Goal: Task Accomplishment & Management: Complete application form

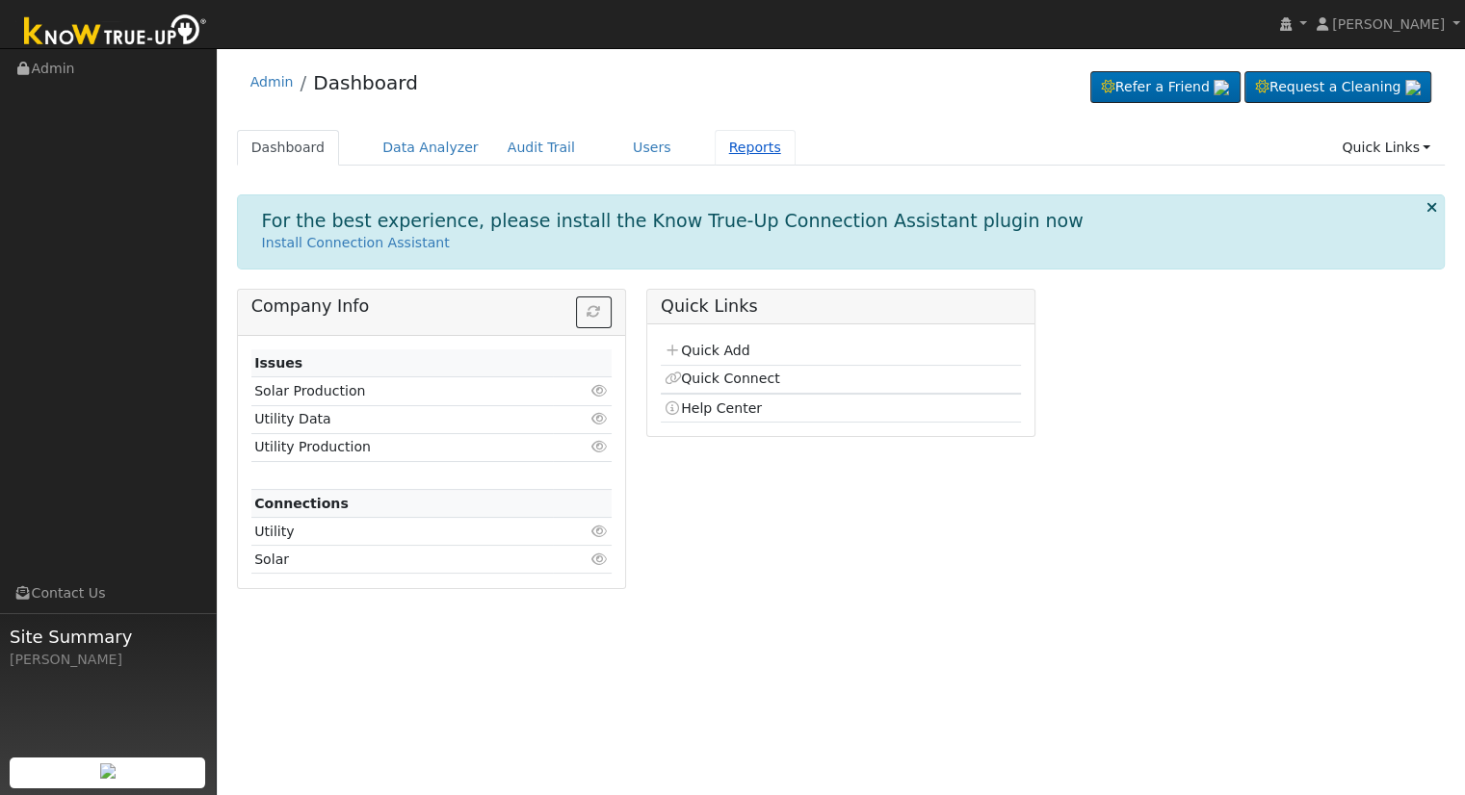
click at [715, 143] on link "Reports" at bounding box center [755, 148] width 81 height 36
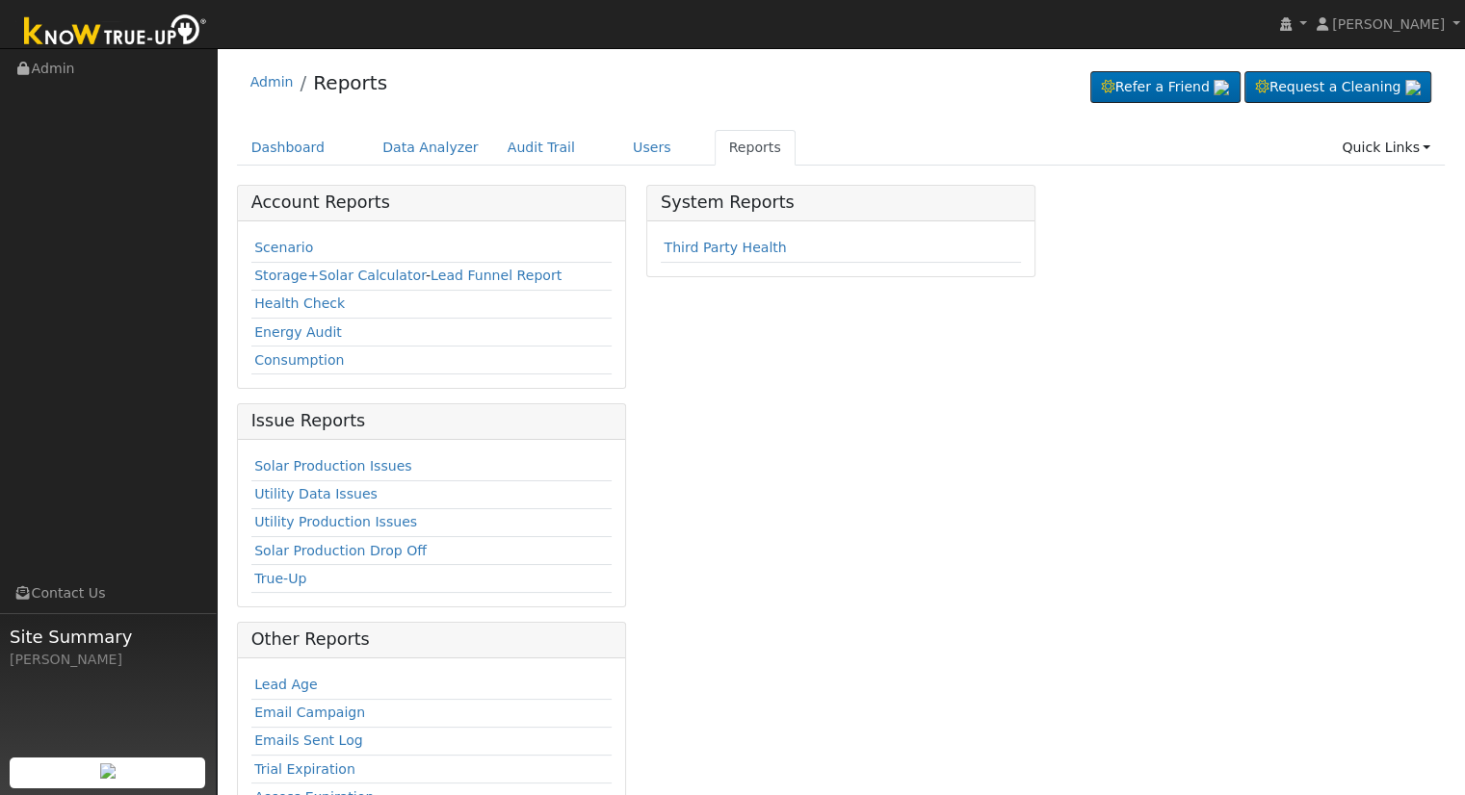
click at [267, 236] on td "Scenario" at bounding box center [431, 249] width 360 height 28
click at [269, 245] on link "Scenario" at bounding box center [283, 247] width 59 height 15
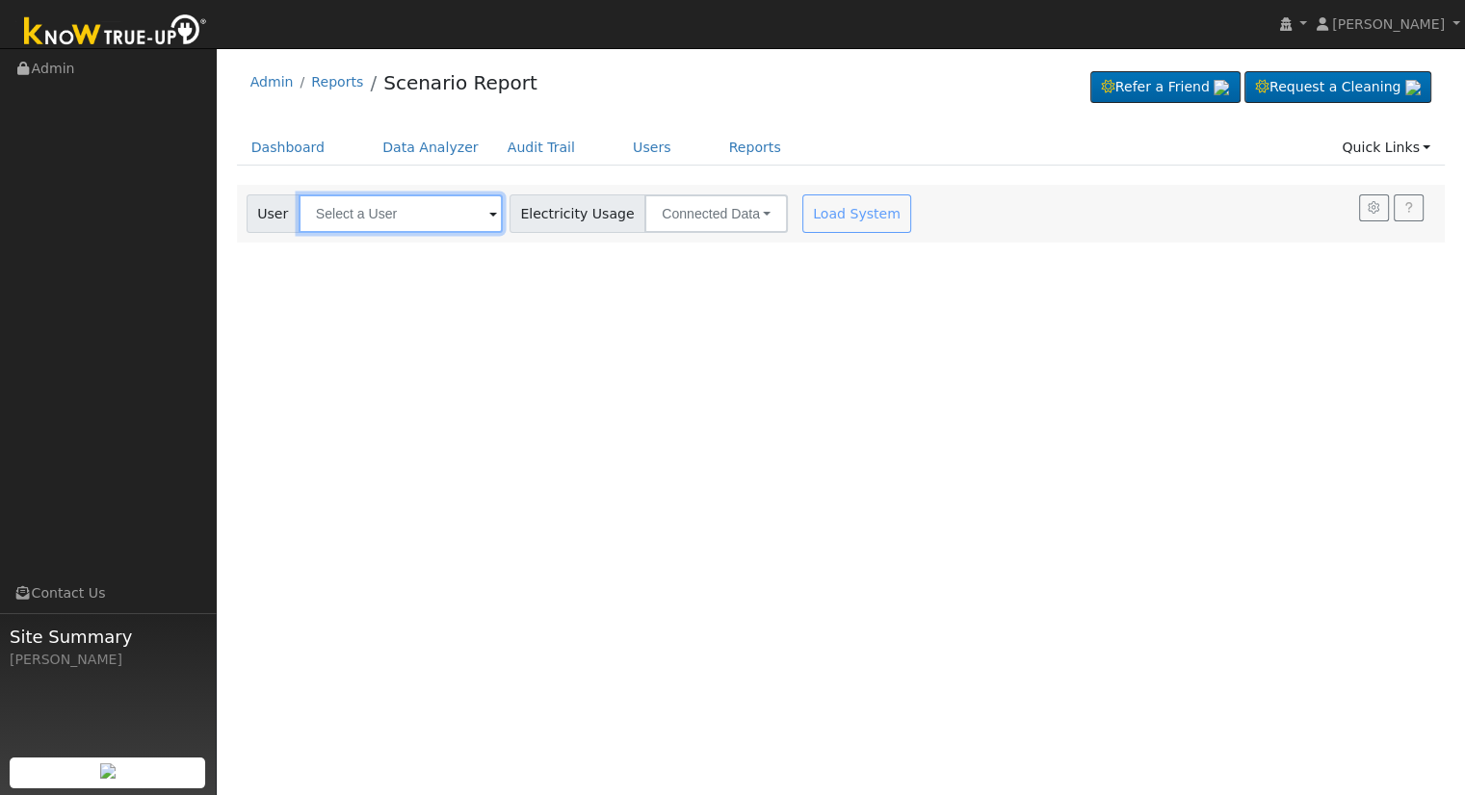
click at [333, 210] on input "text" at bounding box center [401, 214] width 204 height 39
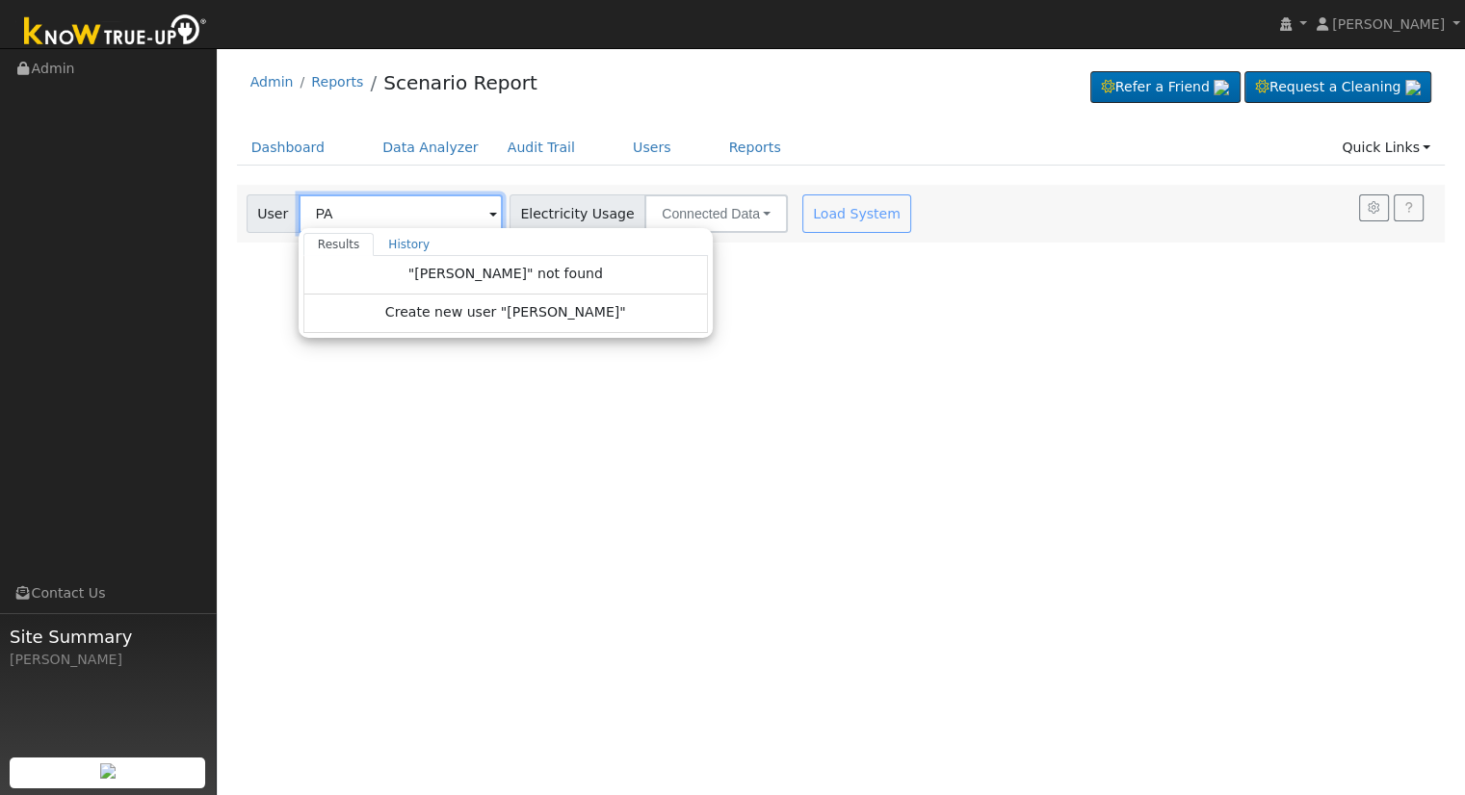
type input "P"
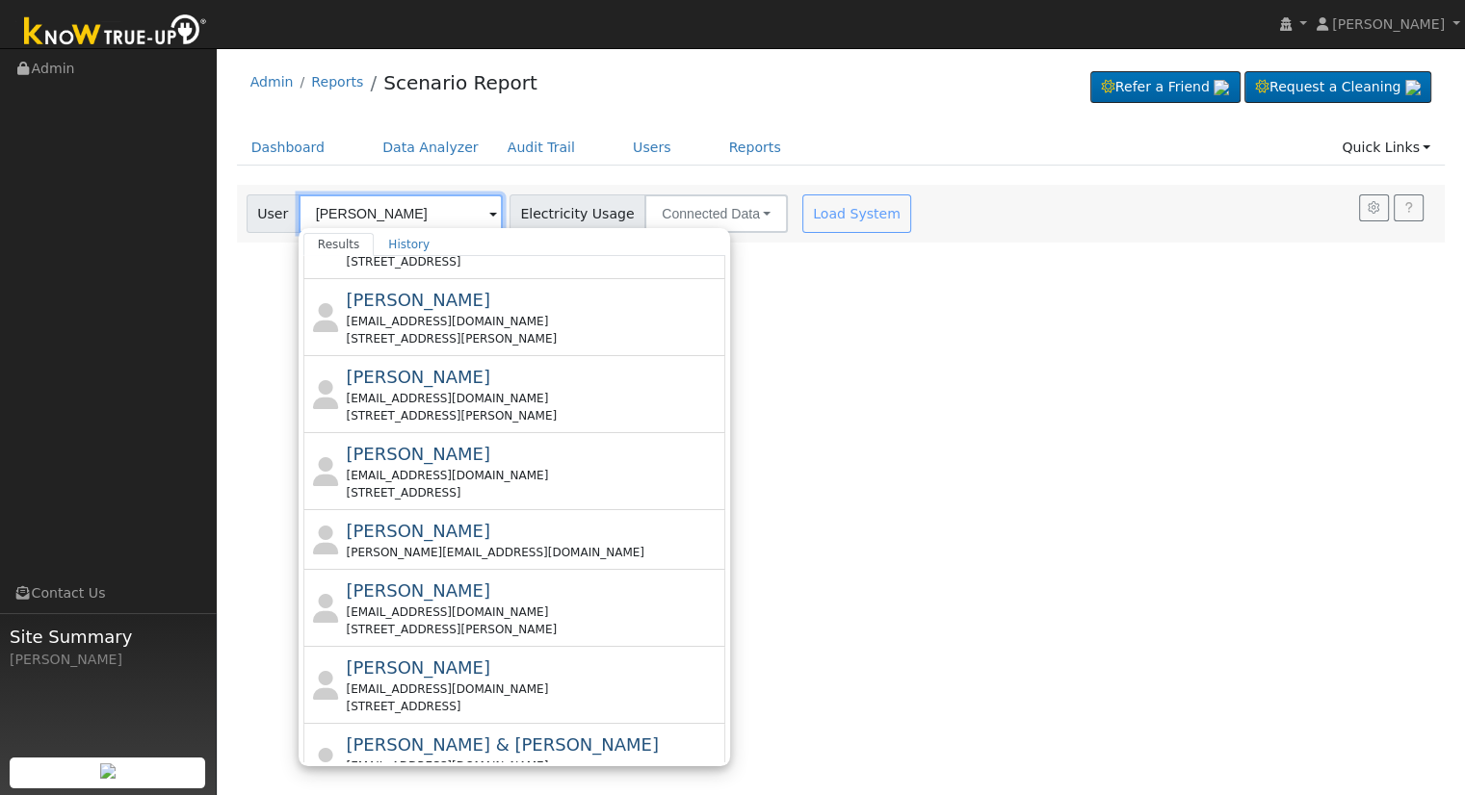
scroll to position [714, 0]
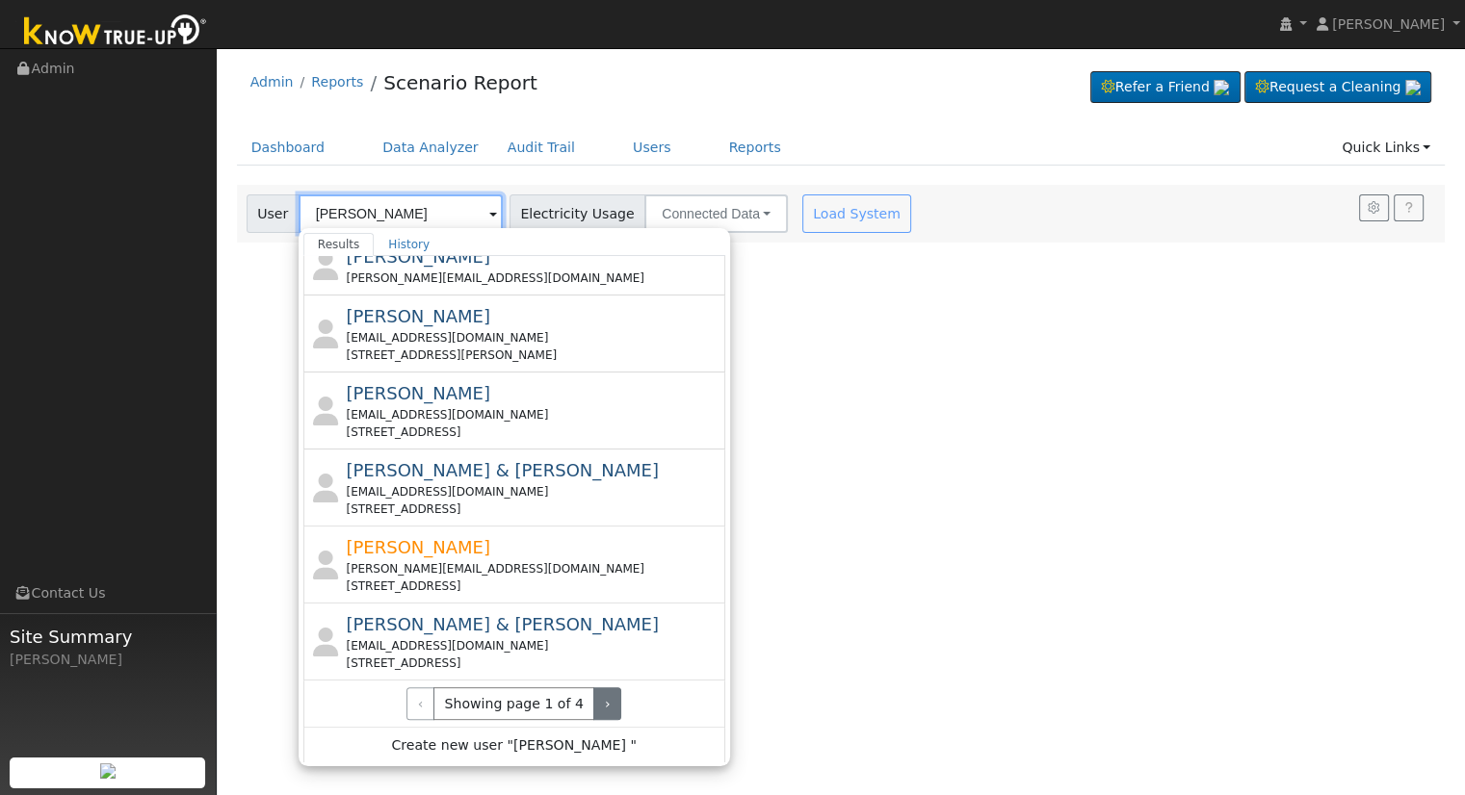
type input "WILSON"
click at [593, 702] on button "›" at bounding box center [607, 704] width 28 height 33
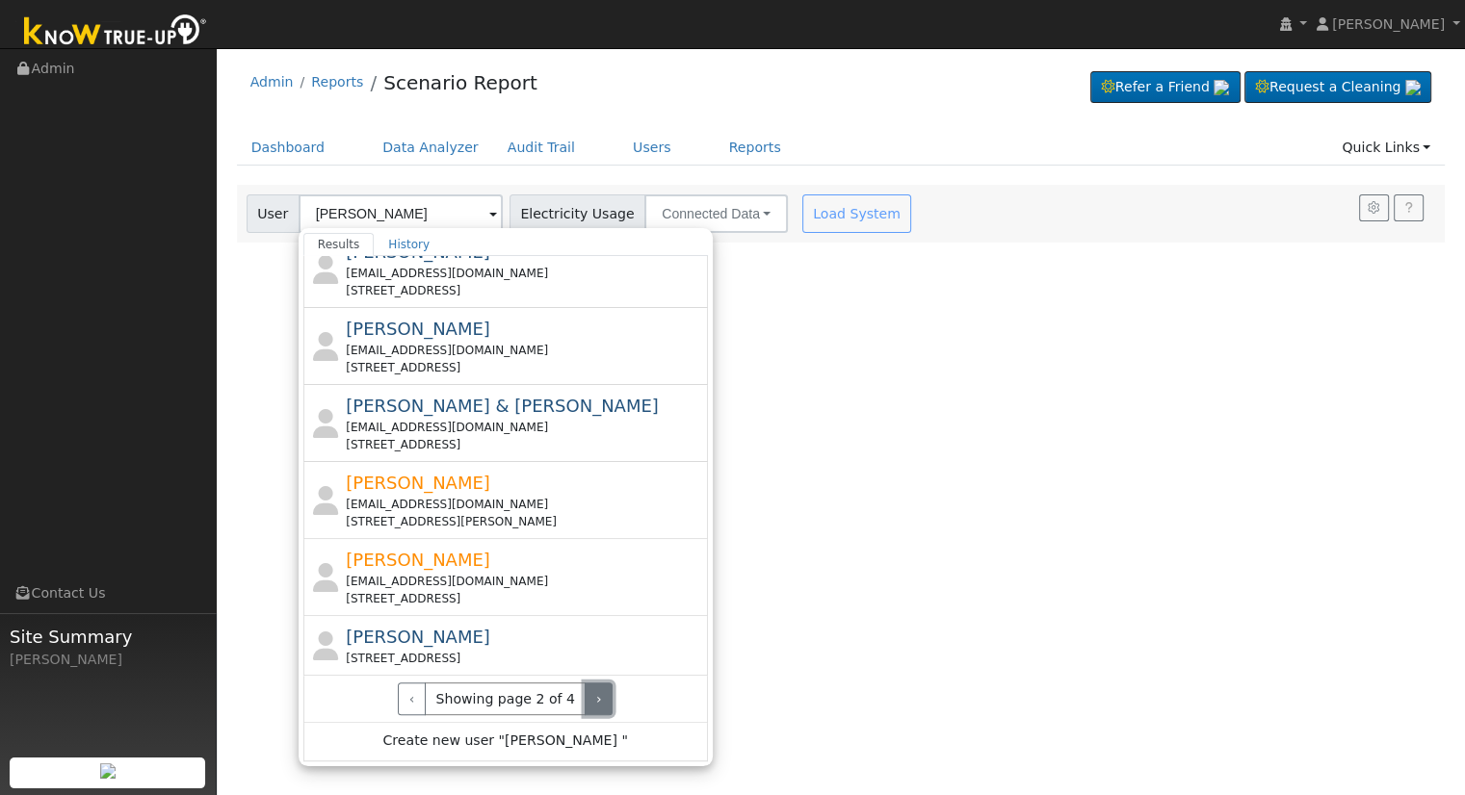
scroll to position [697, 0]
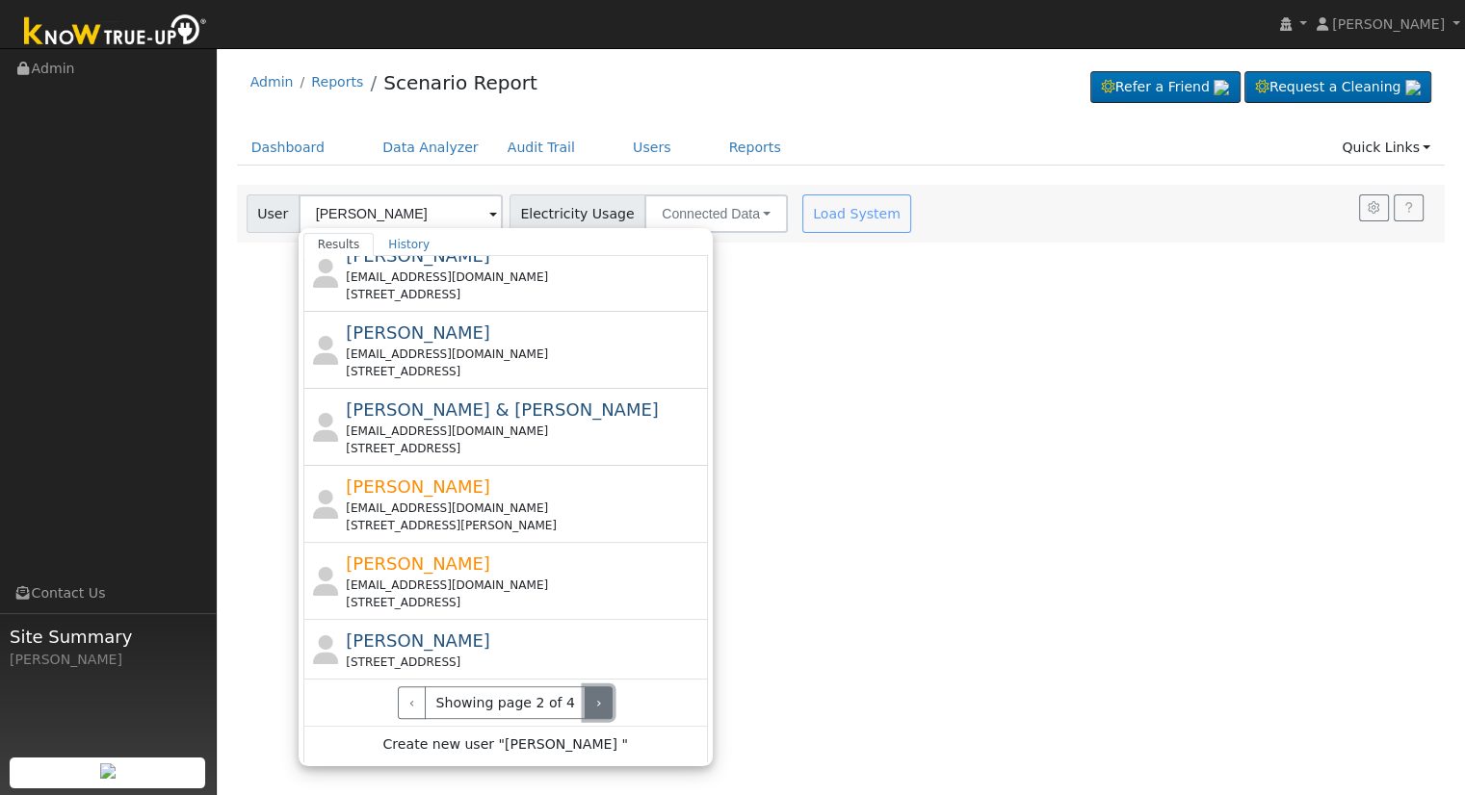
click at [585, 702] on button "›" at bounding box center [599, 703] width 28 height 33
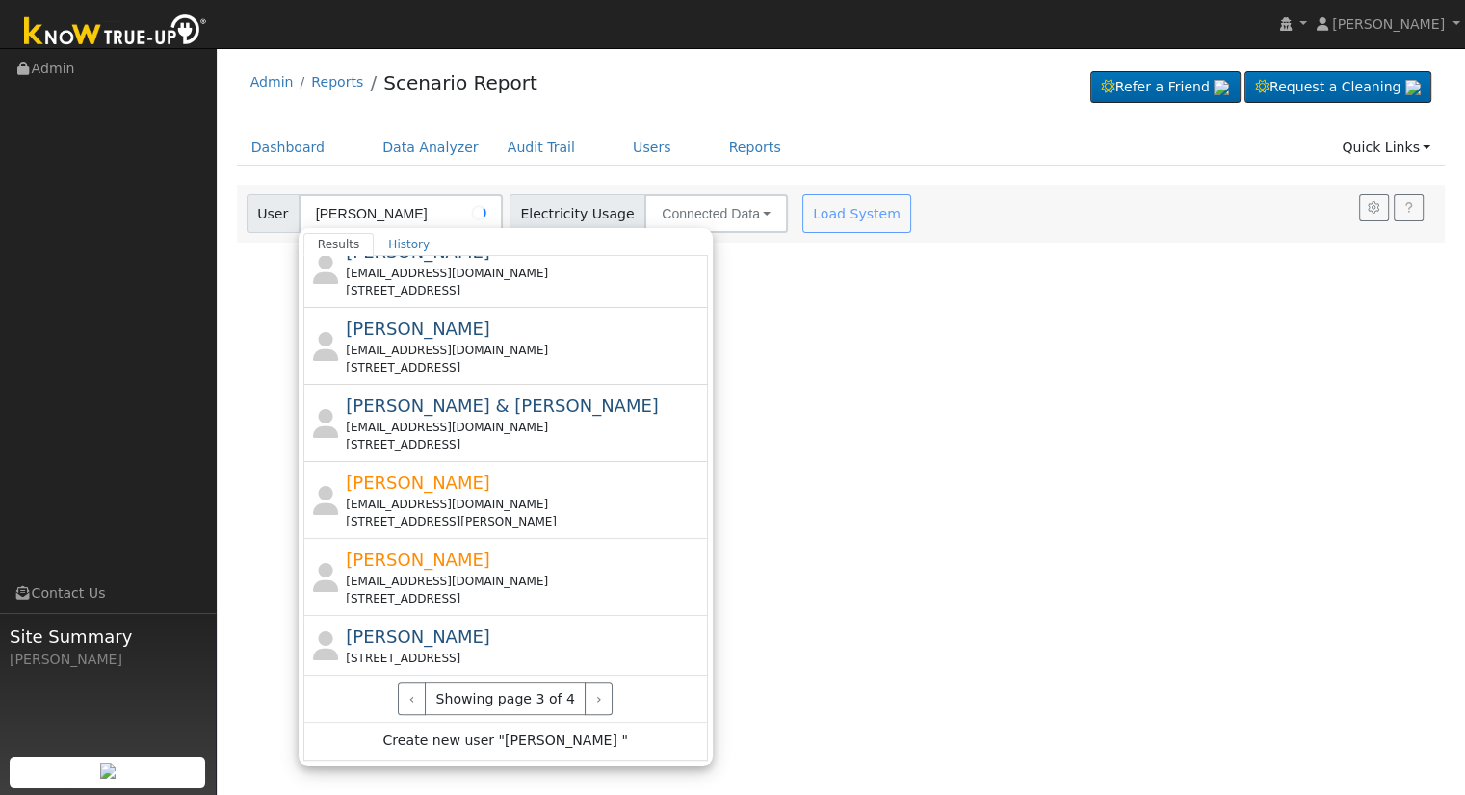
click at [836, 283] on div "User Profile First name Last name Email Email Notifications No Emails No Emails…" at bounding box center [841, 421] width 1248 height 747
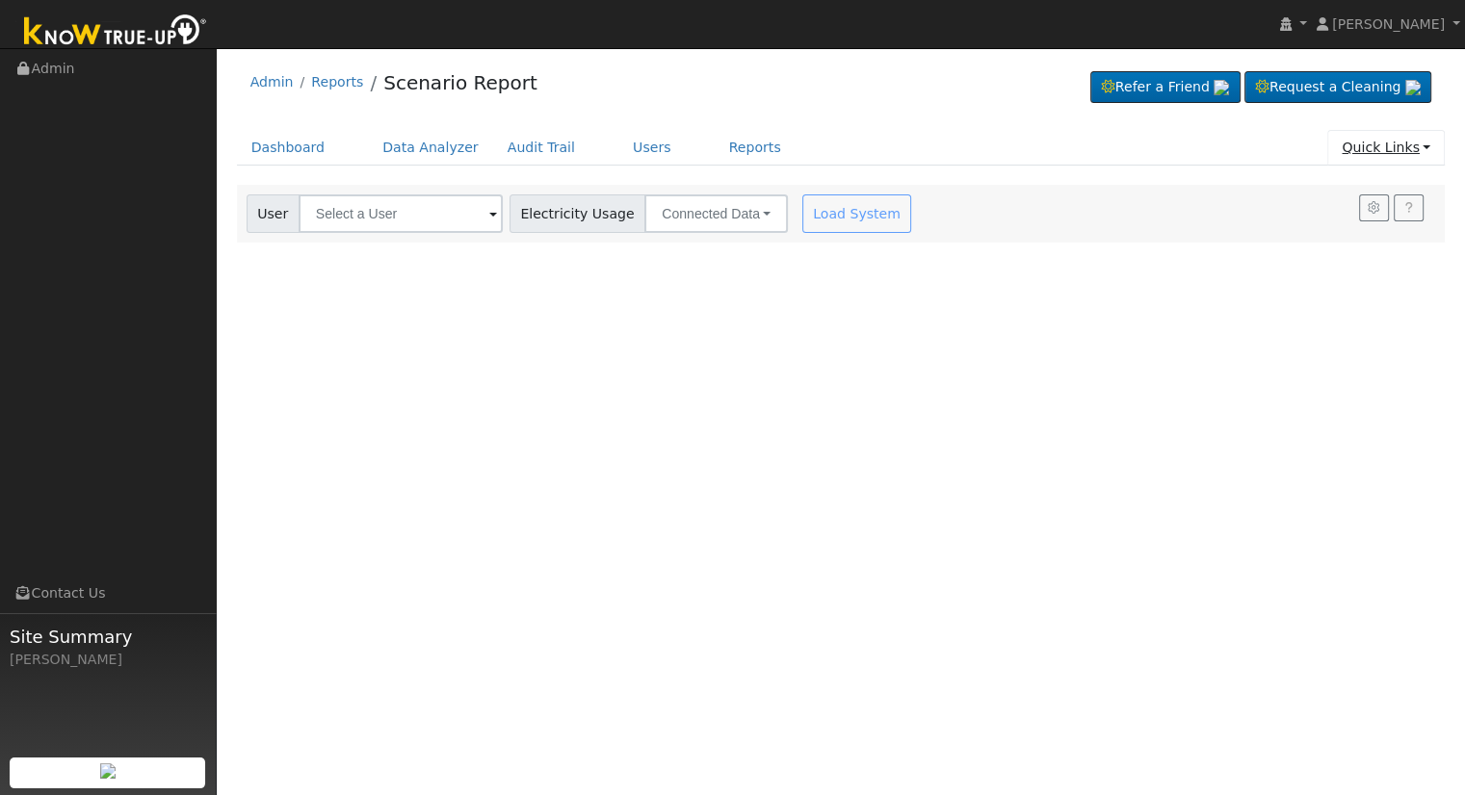
click at [1372, 132] on link "Quick Links" at bounding box center [1385, 148] width 117 height 36
click at [1348, 176] on link "Quick Add" at bounding box center [1372, 187] width 143 height 27
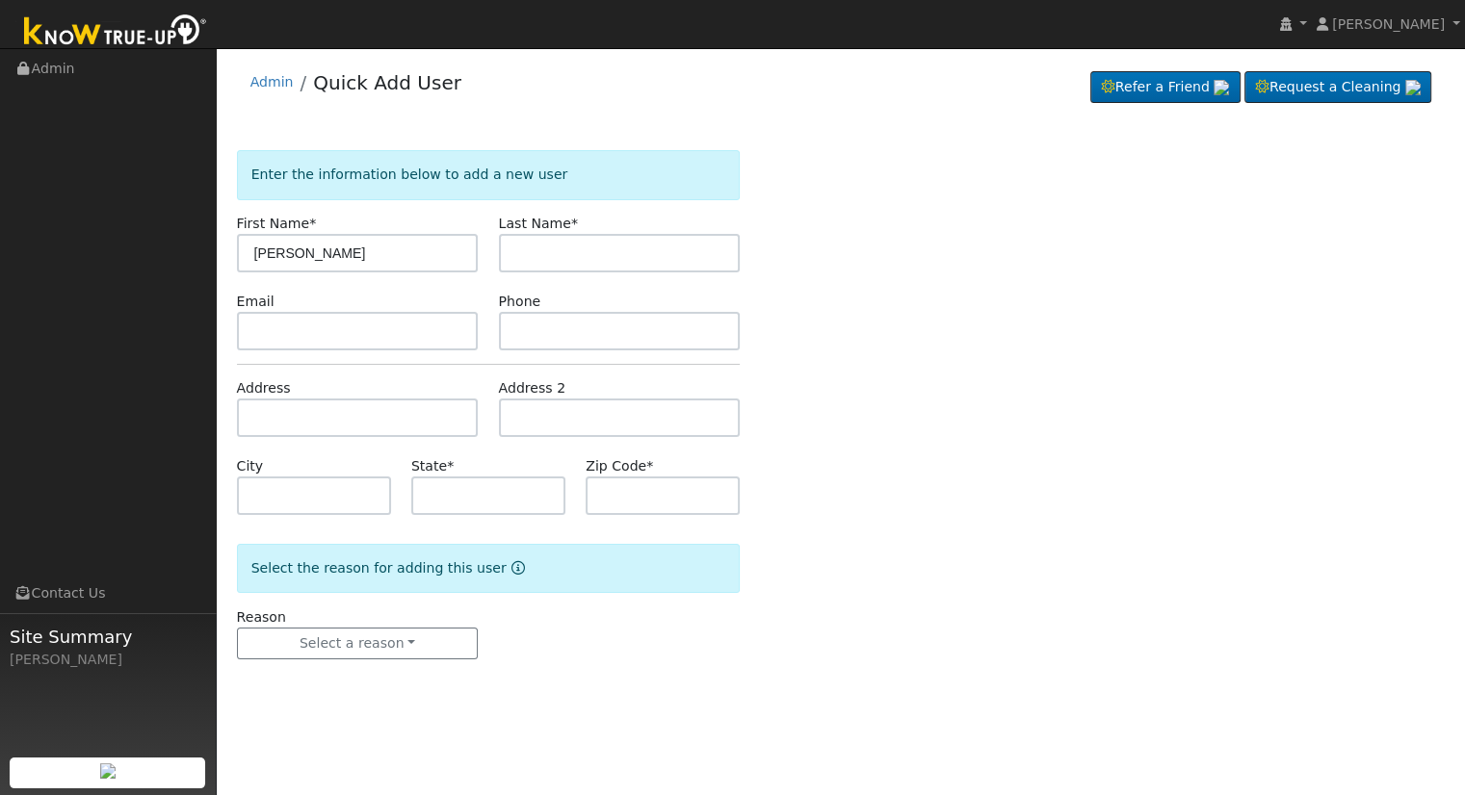
type input "[PERSON_NAME]"
click at [648, 259] on input "text" at bounding box center [620, 253] width 242 height 39
type input "Wilson"
click at [333, 397] on div "Address" at bounding box center [357, 407] width 262 height 59
click at [319, 405] on input "text" at bounding box center [358, 418] width 242 height 39
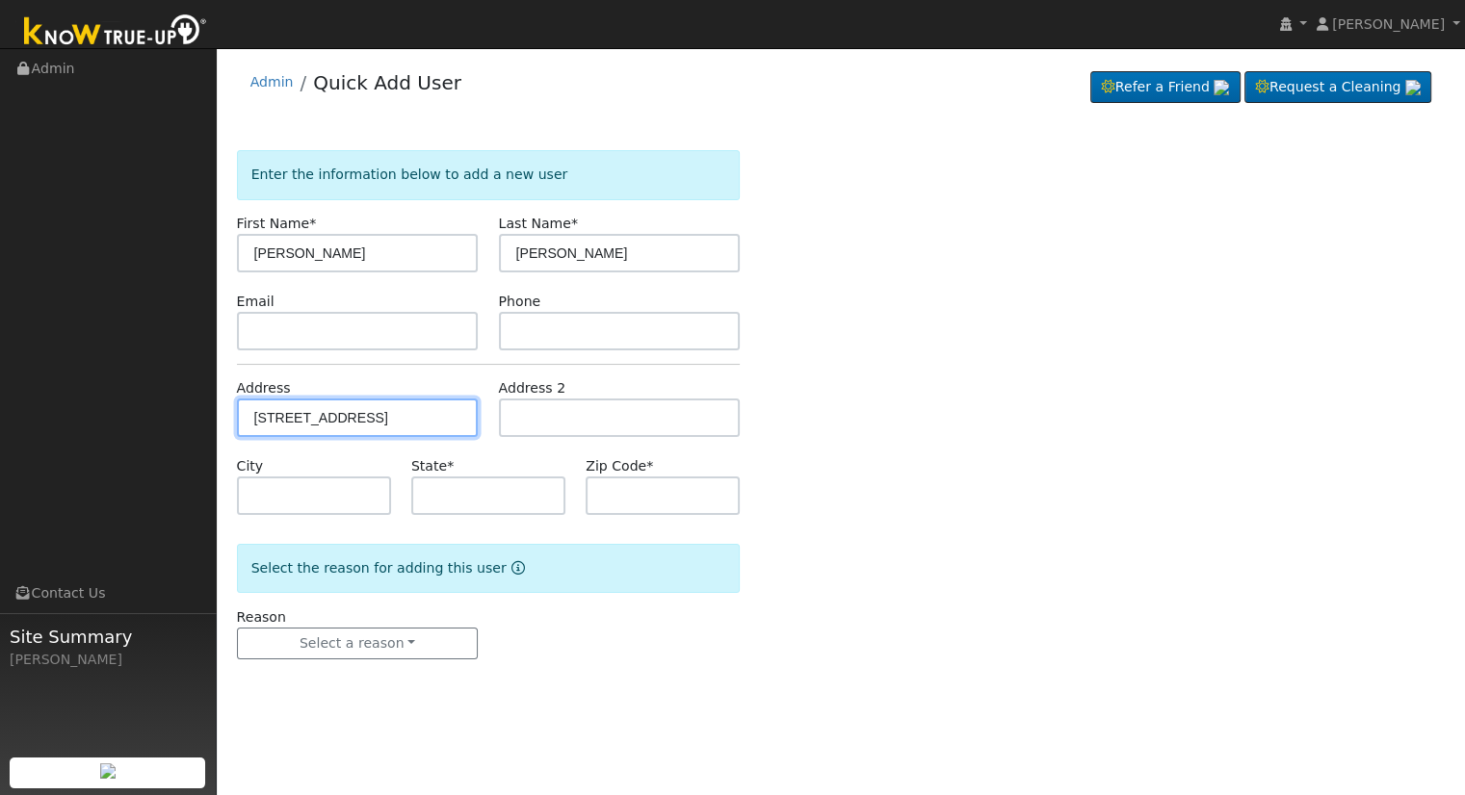
type input "2011 East Eclipse Avenue"
type input "Fresno"
type input "CA"
type input "93720"
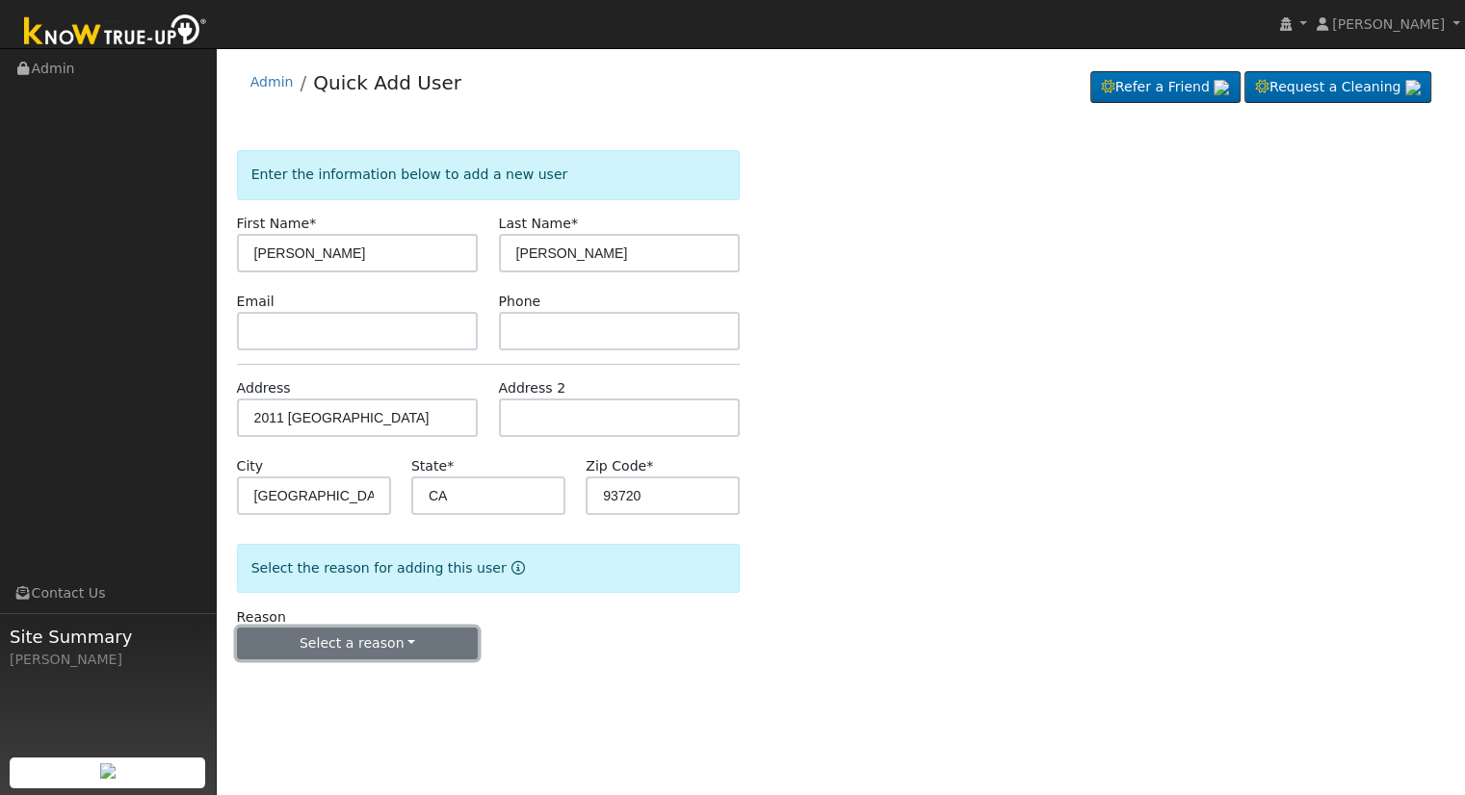
click at [425, 646] on button "Select a reason" at bounding box center [358, 644] width 242 height 33
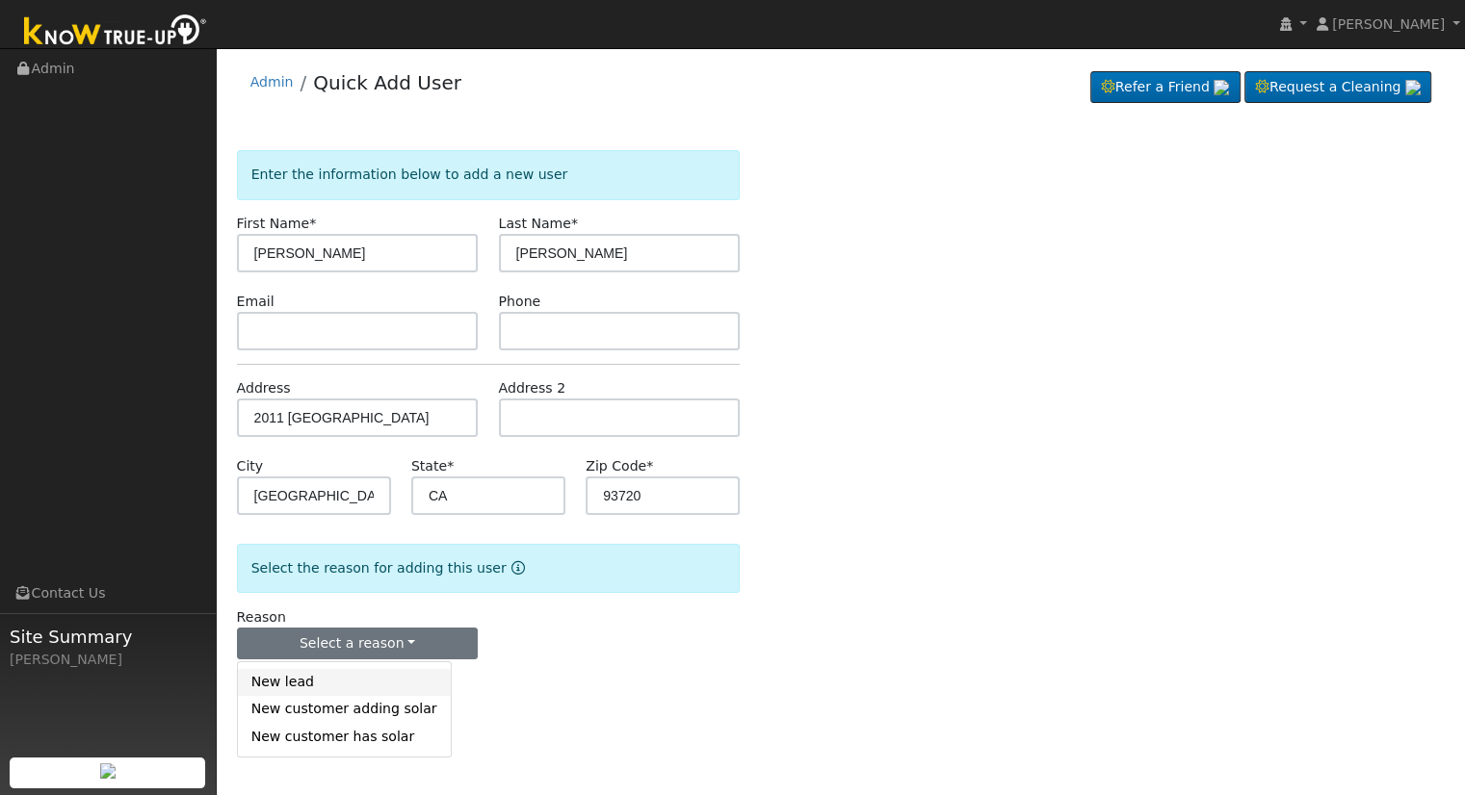
click at [370, 673] on link "New lead" at bounding box center [344, 682] width 213 height 27
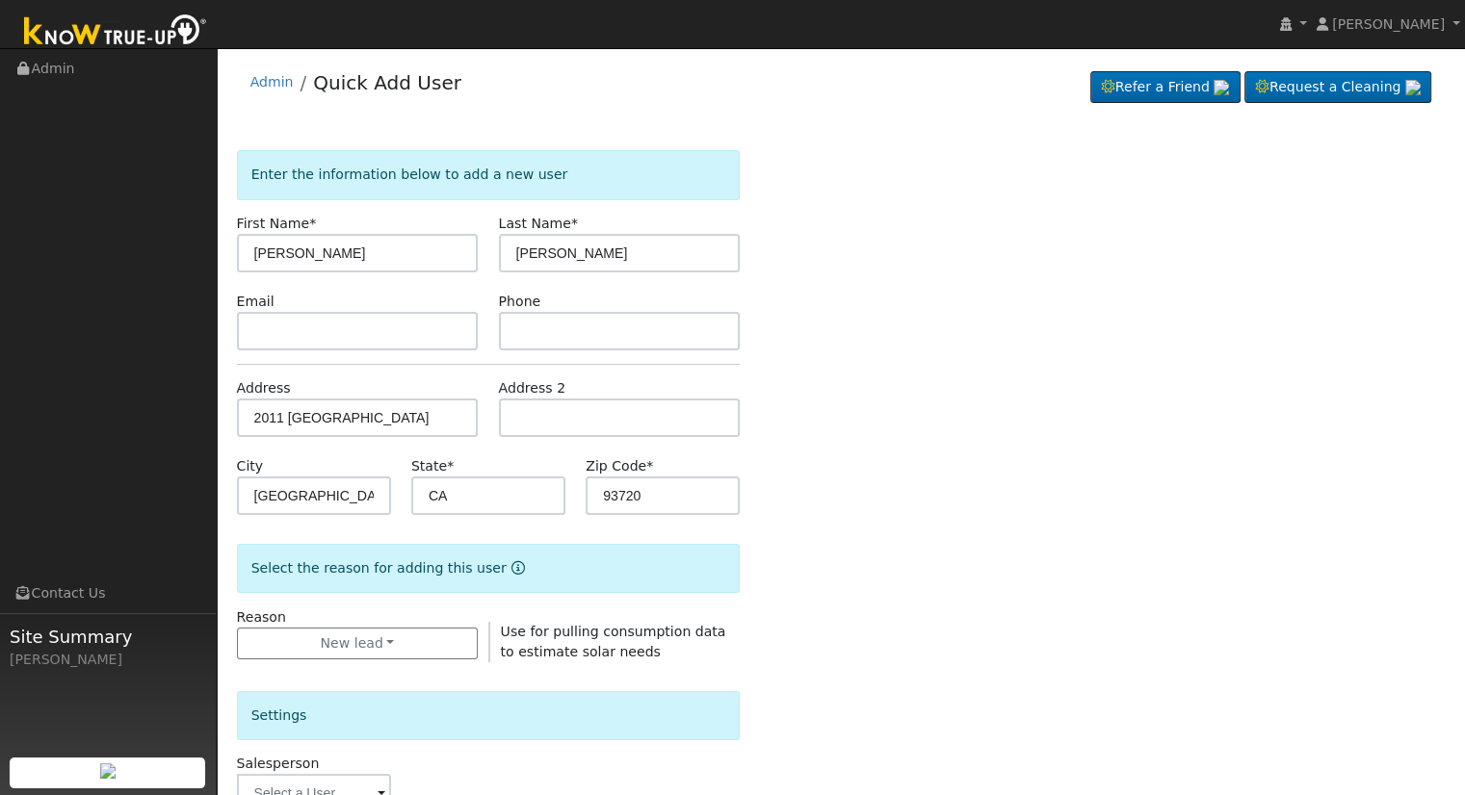
scroll to position [450, 0]
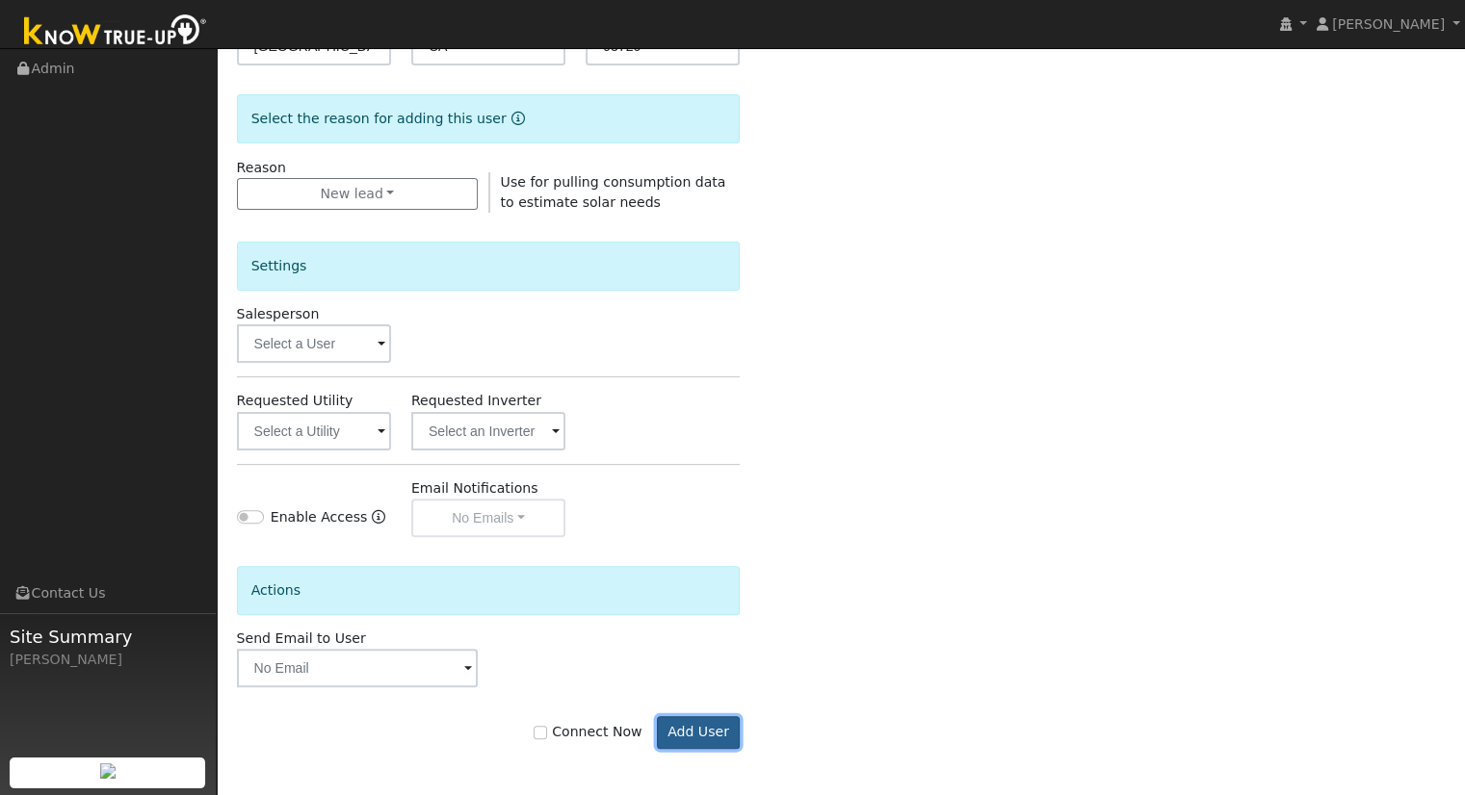
click at [705, 717] on button "Add User" at bounding box center [699, 733] width 84 height 33
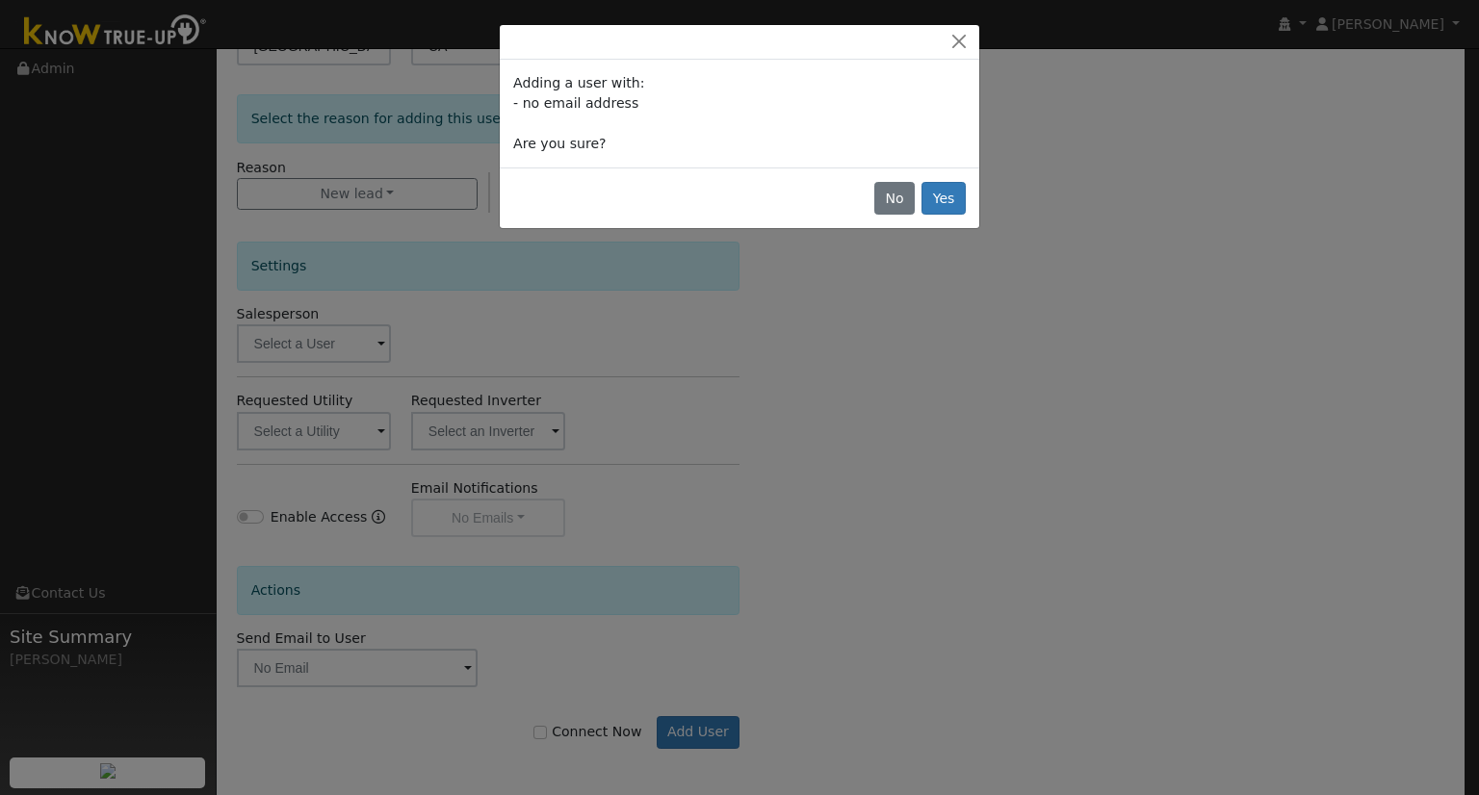
click at [971, 201] on div "No Yes" at bounding box center [740, 198] width 480 height 61
click at [957, 202] on button "Yes" at bounding box center [944, 198] width 44 height 33
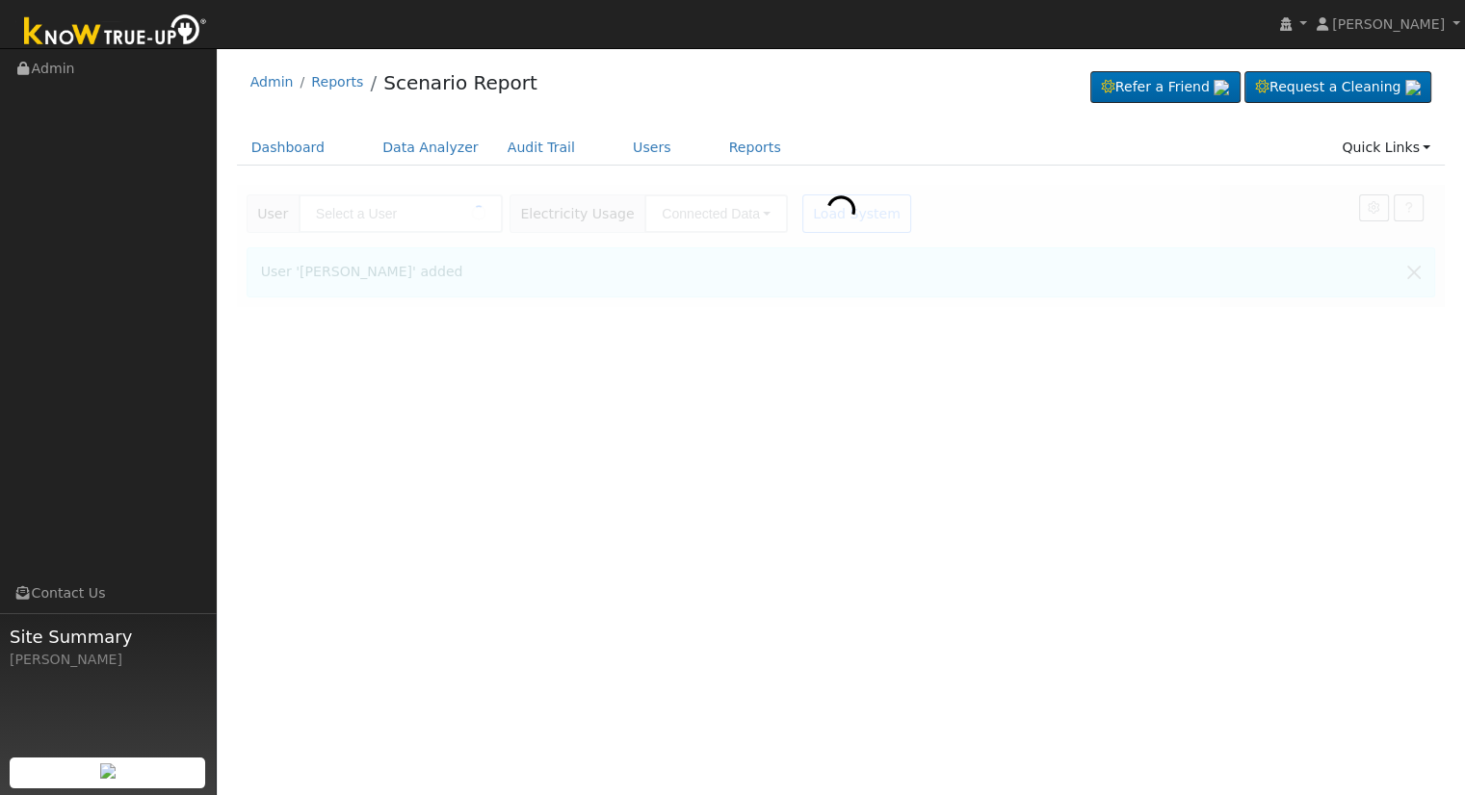
type input "[PERSON_NAME]"
